Goal: Book appointment/travel/reservation

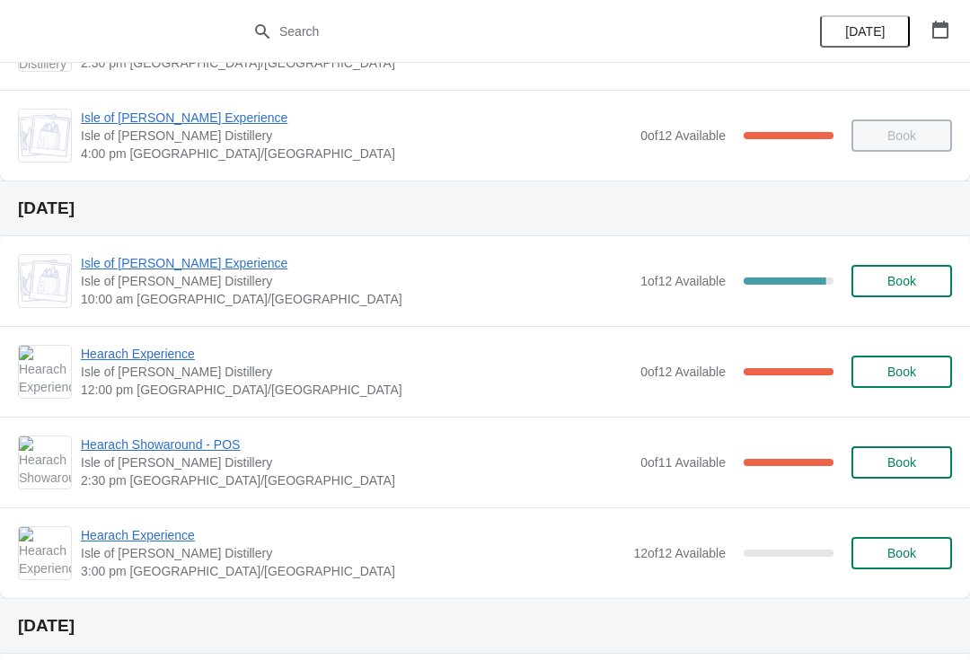
scroll to position [348, 0]
click at [225, 262] on span "Isle of [PERSON_NAME] Experience" at bounding box center [356, 262] width 550 height 18
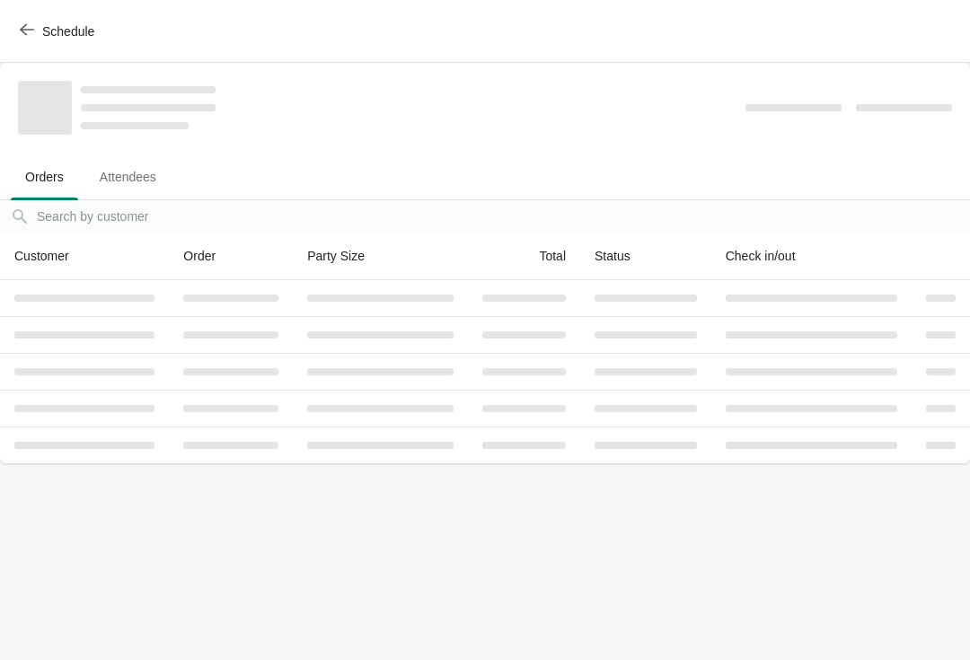
scroll to position [0, 0]
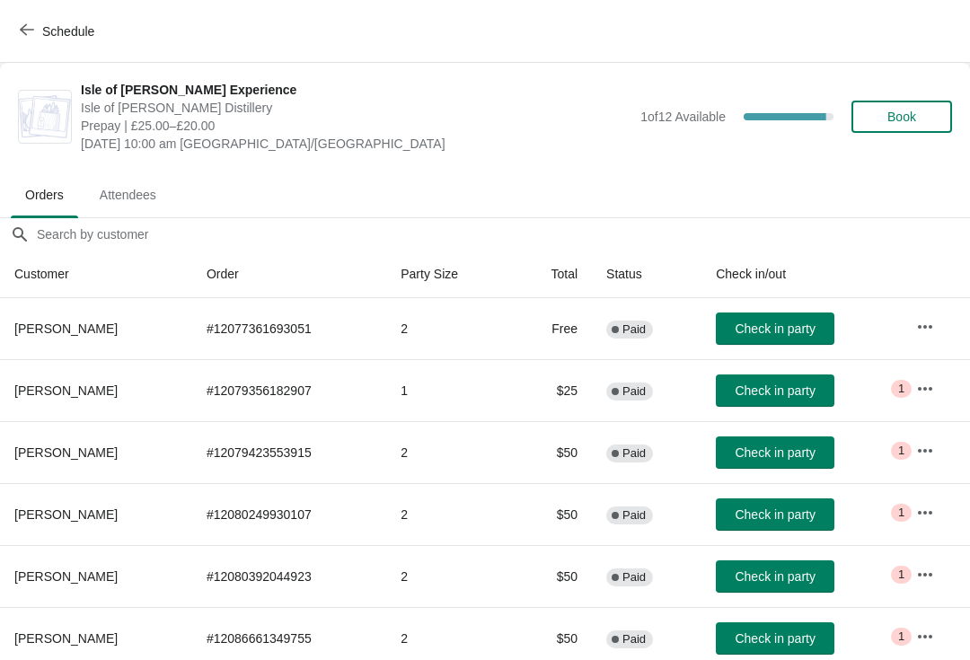
click at [22, 37] on span "button" at bounding box center [27, 30] width 14 height 17
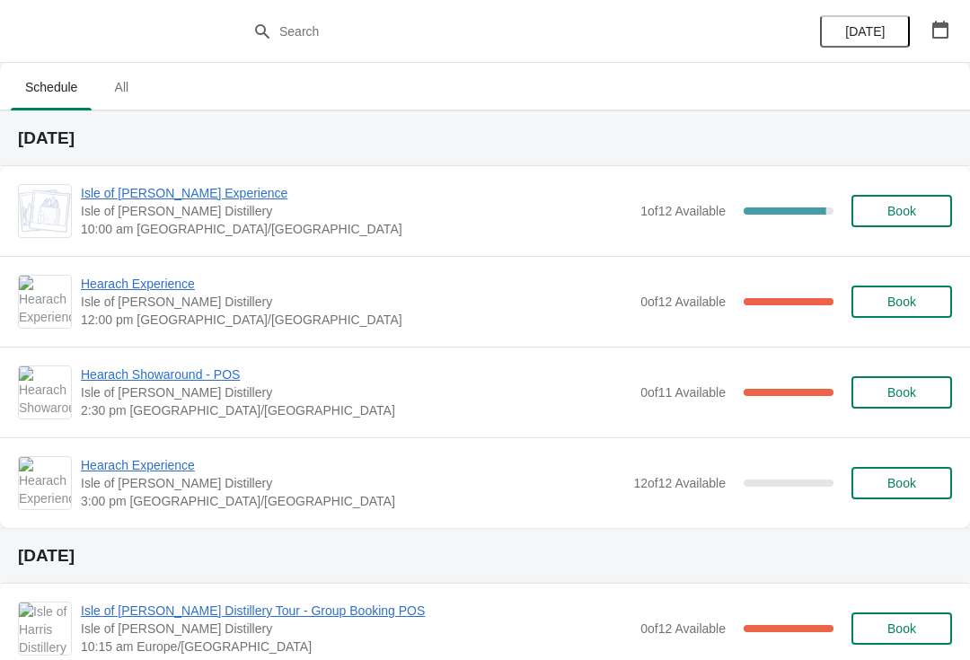
click at [136, 292] on span "Hearach Experience" at bounding box center [356, 284] width 550 height 18
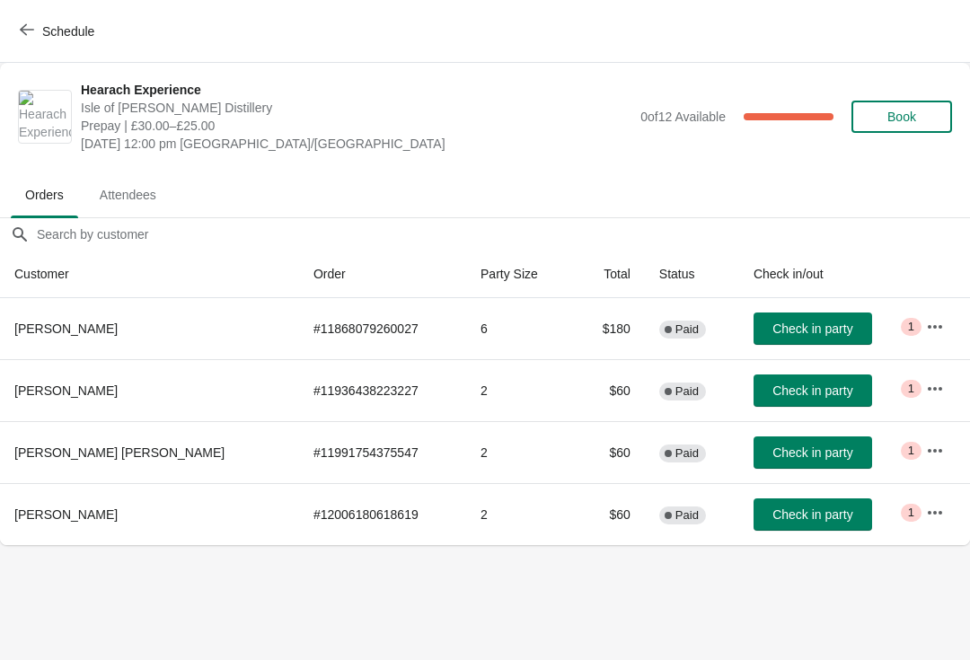
click at [33, 27] on icon "button" at bounding box center [27, 29] width 14 height 14
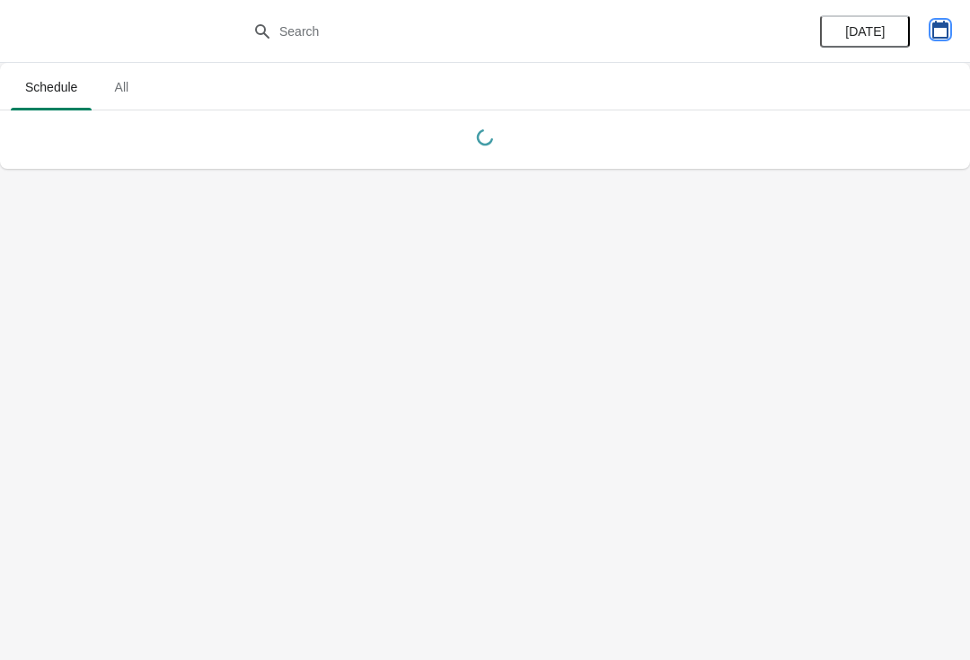
click at [933, 31] on icon "button" at bounding box center [940, 30] width 16 height 18
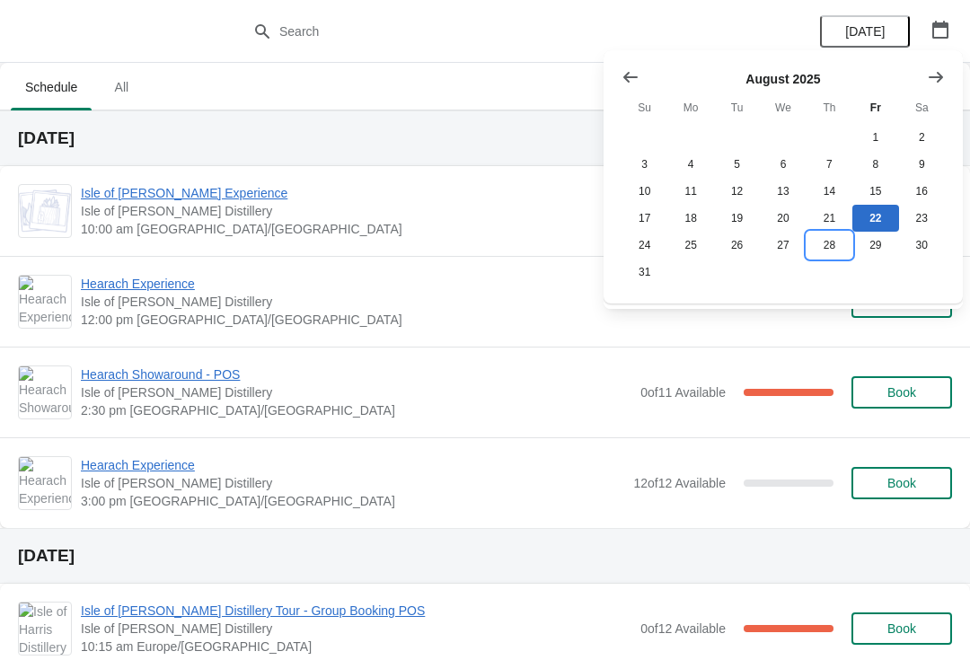
click at [830, 244] on button "28" at bounding box center [829, 245] width 46 height 27
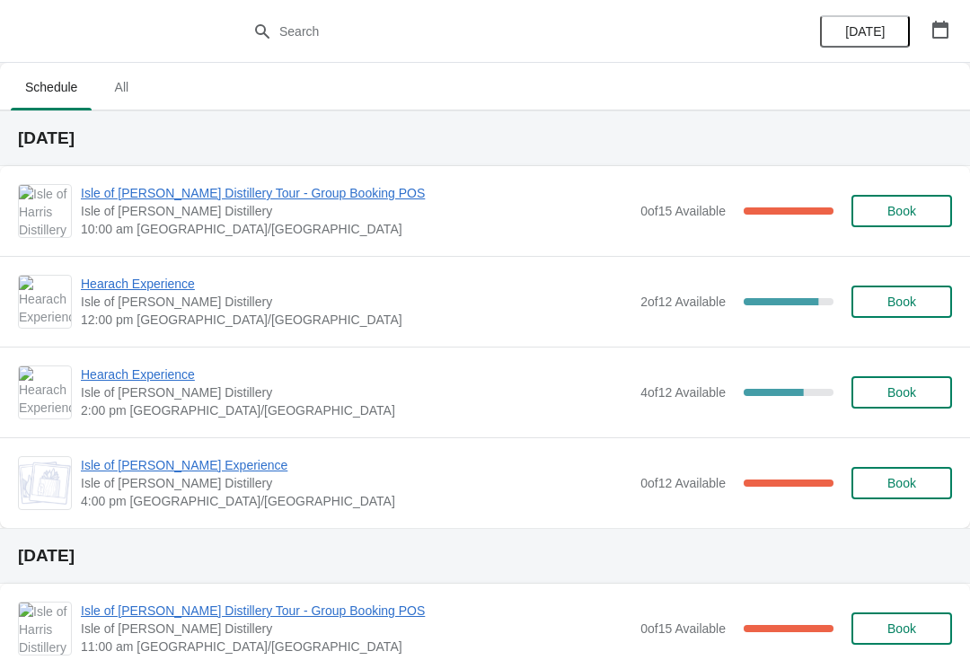
click at [95, 193] on span "Isle of [PERSON_NAME] Distillery Tour - Group Booking POS" at bounding box center [356, 193] width 550 height 18
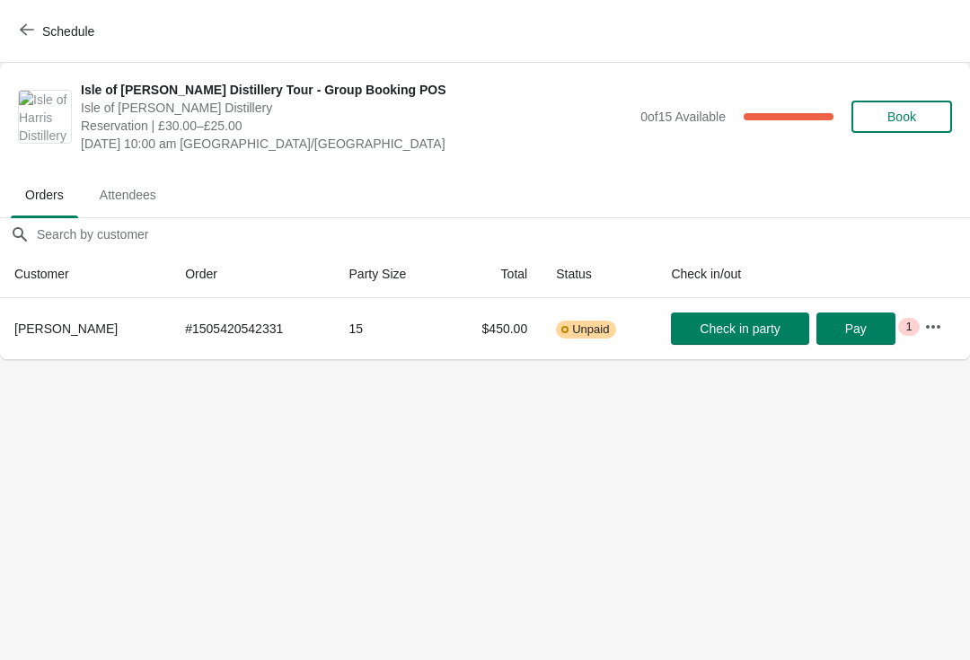
click at [22, 40] on button "Schedule" at bounding box center [59, 31] width 100 height 32
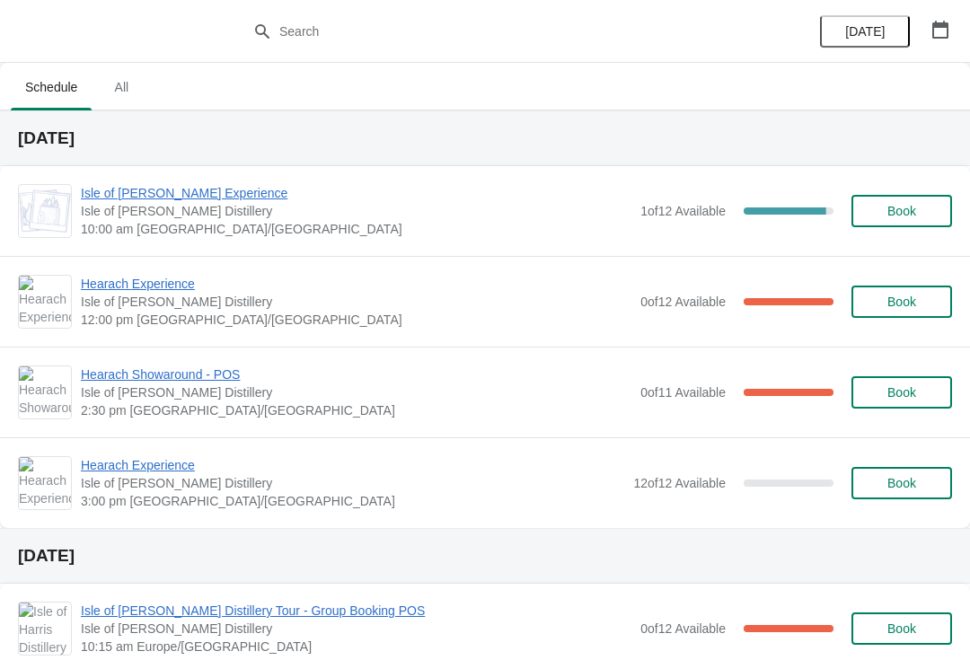
click at [924, 31] on button "button" at bounding box center [940, 29] width 32 height 32
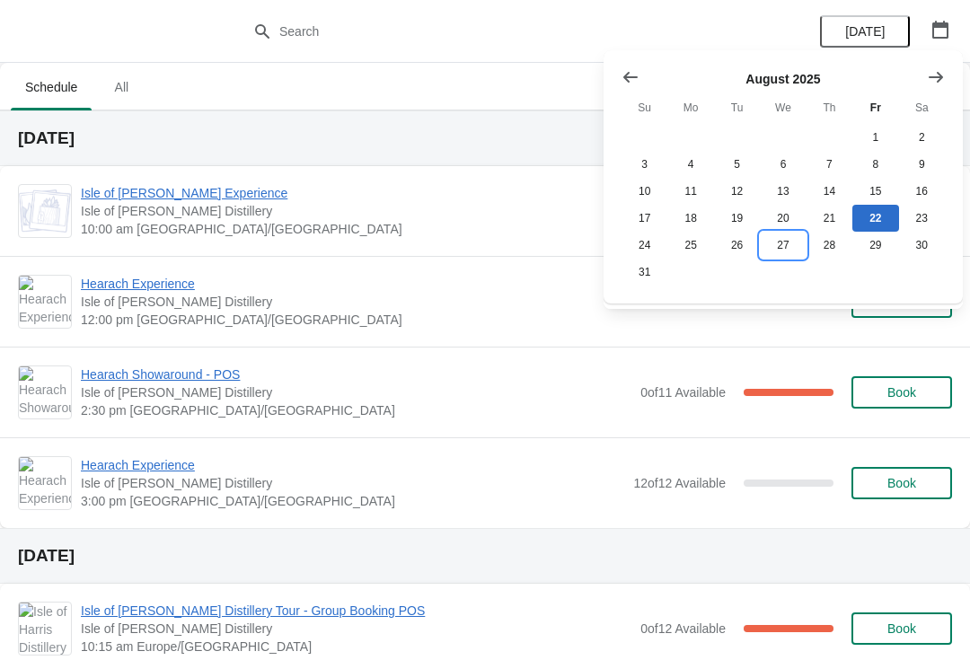
click at [785, 245] on button "27" at bounding box center [783, 245] width 46 height 27
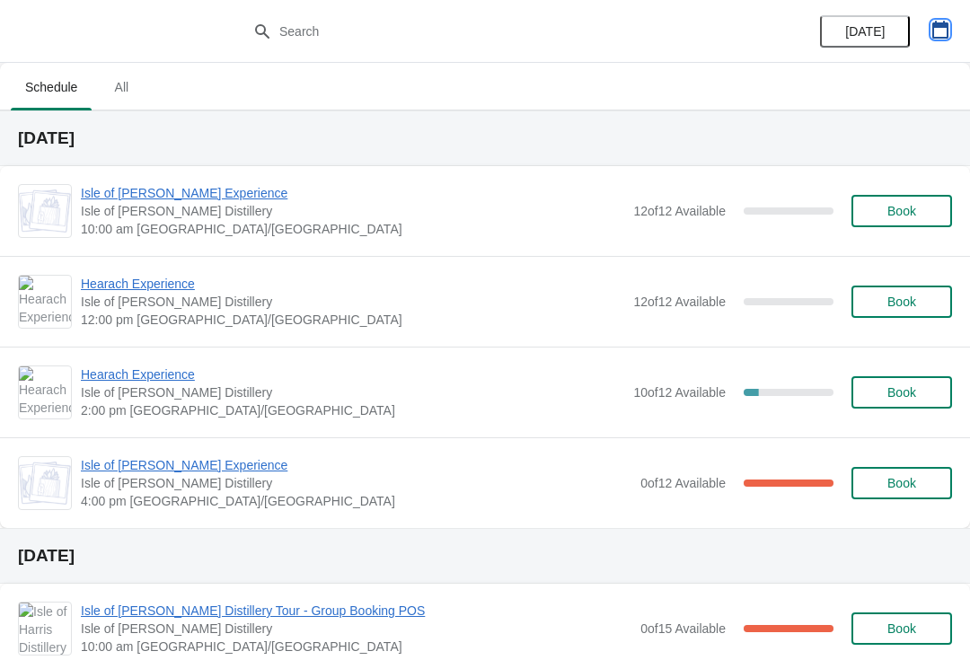
click at [929, 35] on button "button" at bounding box center [940, 29] width 32 height 32
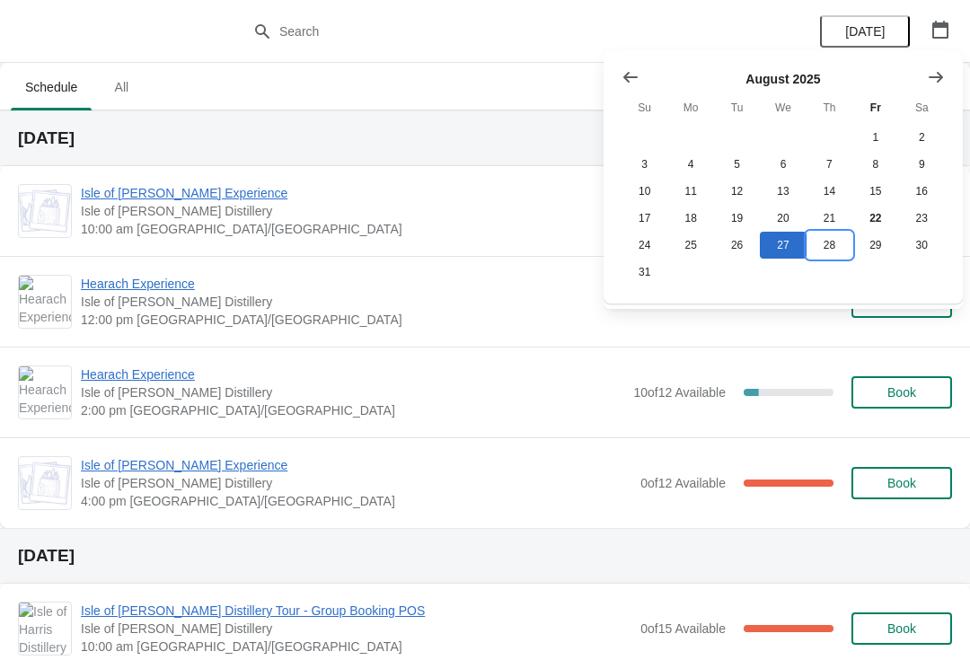
click at [830, 253] on button "28" at bounding box center [829, 245] width 46 height 27
